Goal: Find specific page/section: Find specific page/section

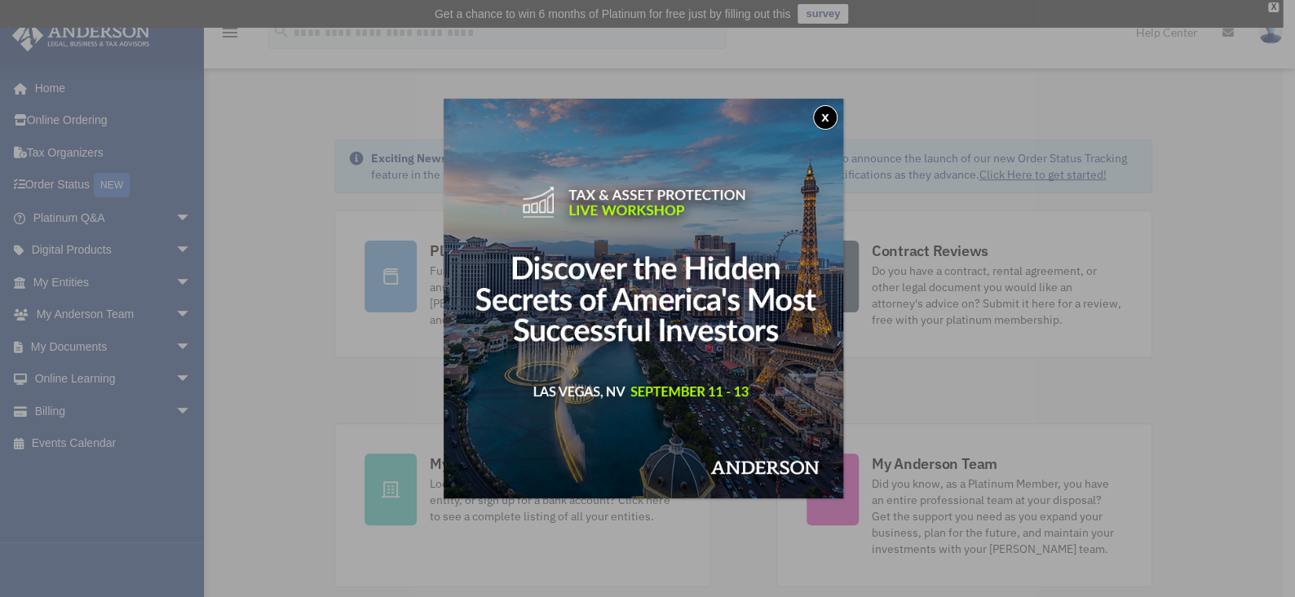
click at [837, 119] on button "x" at bounding box center [825, 117] width 24 height 24
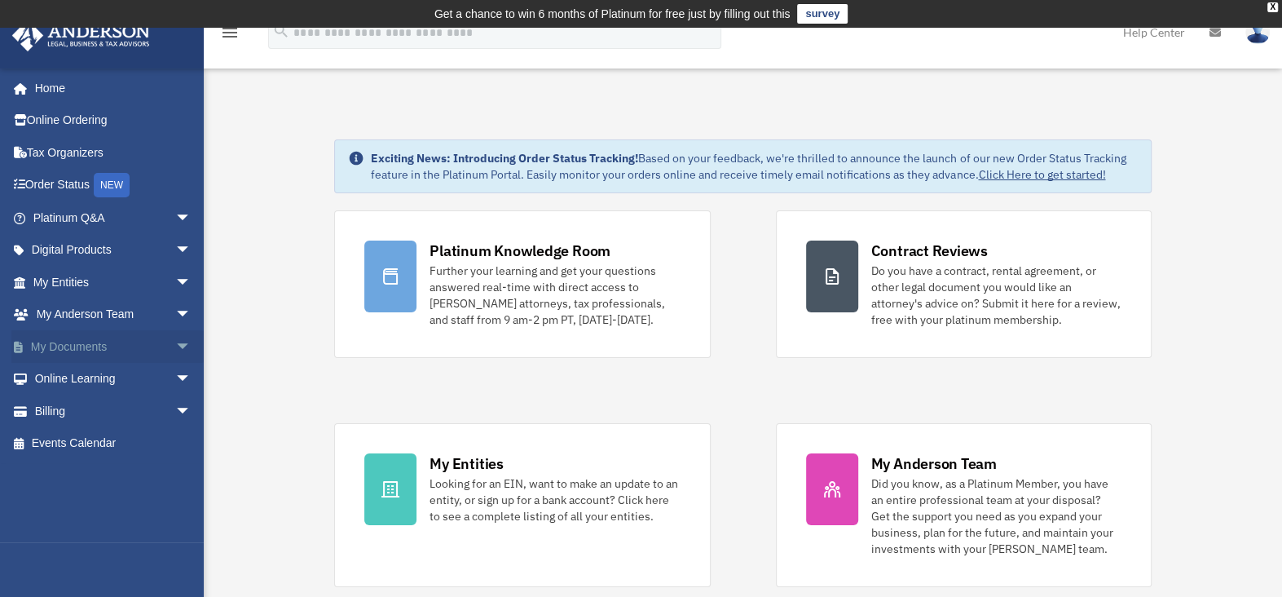
click at [175, 343] on span "arrow_drop_down" at bounding box center [191, 346] width 33 height 33
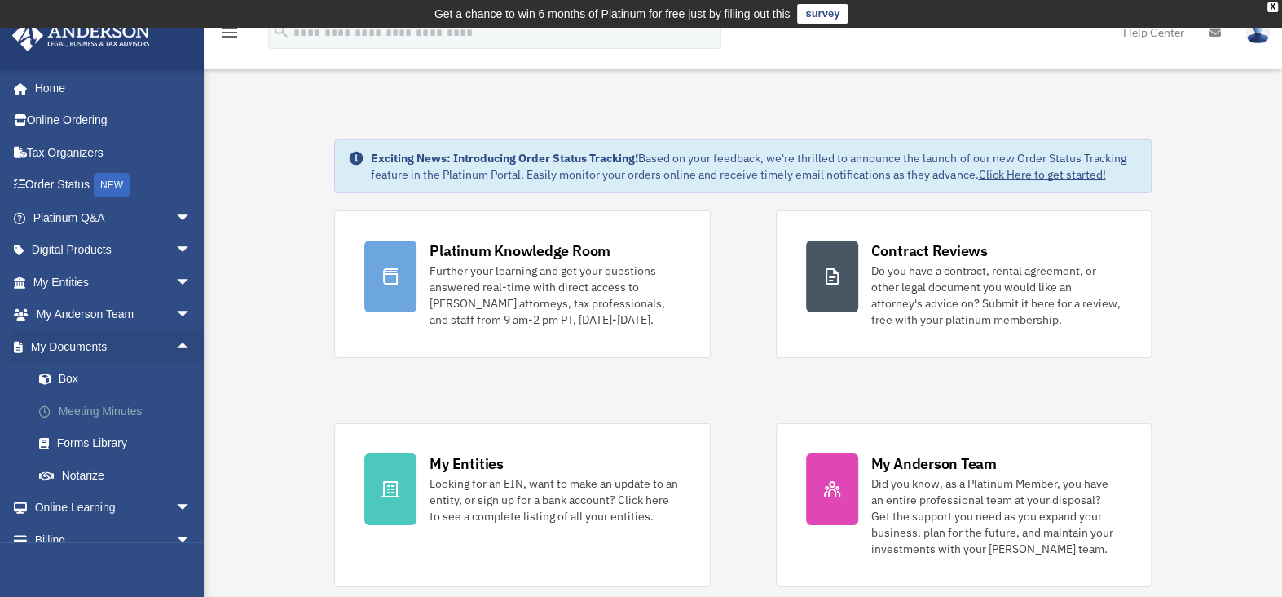
click at [98, 406] on link "Meeting Minutes" at bounding box center [119, 411] width 193 height 33
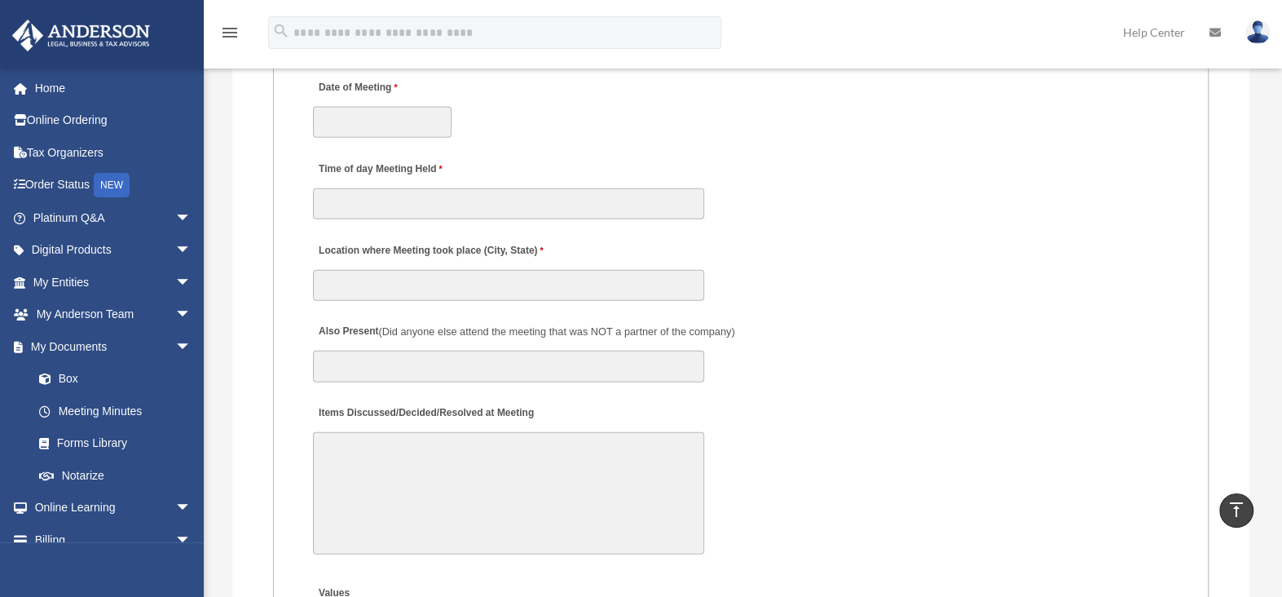
scroll to position [2935, 0]
